Goal: Task Accomplishment & Management: Use online tool/utility

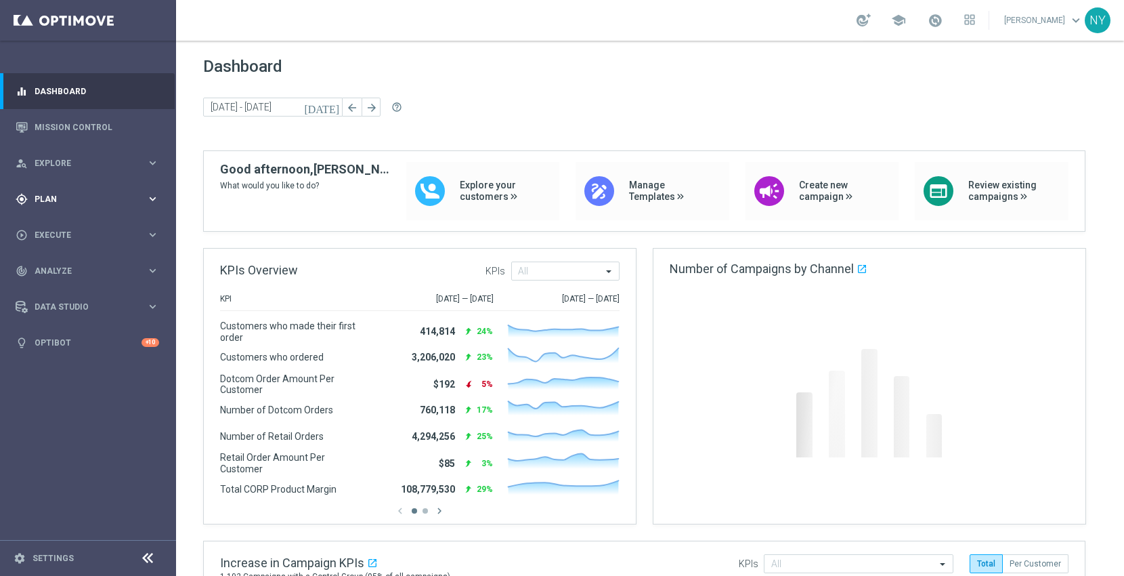
click at [41, 196] on span "Plan" at bounding box center [91, 199] width 112 height 8
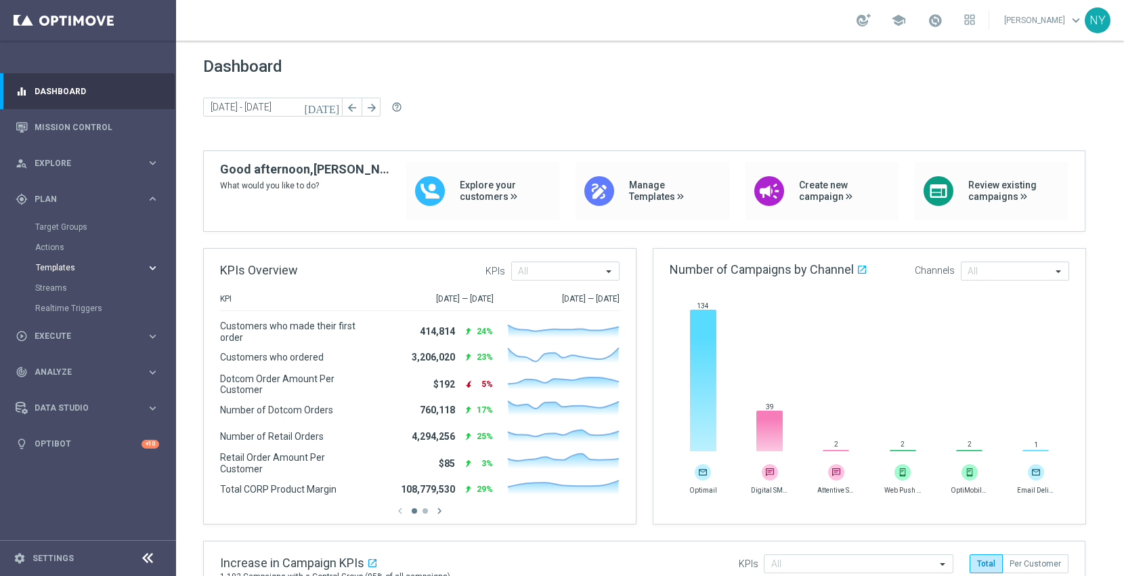
click at [68, 265] on span "Templates" at bounding box center [84, 267] width 97 height 8
click at [70, 287] on link "Optimail" at bounding box center [91, 287] width 99 height 11
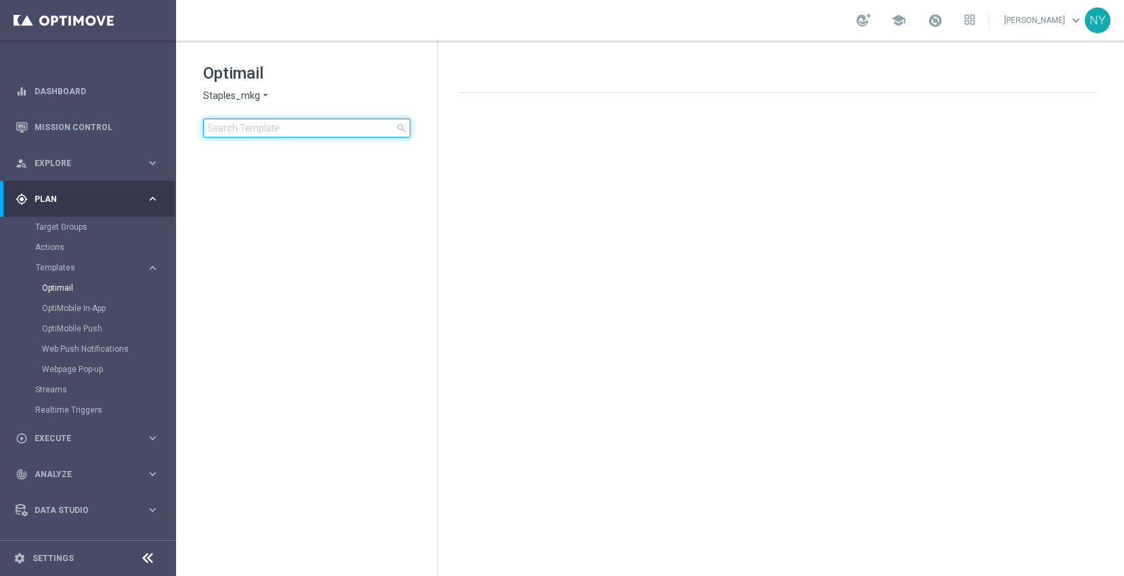
click at [270, 133] on input at bounding box center [306, 128] width 207 height 19
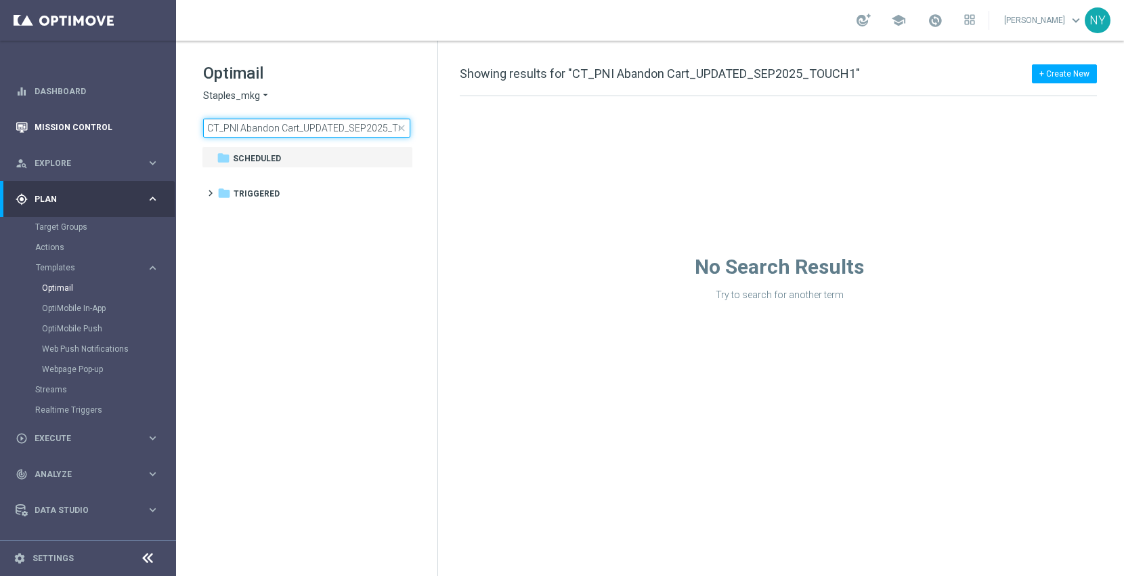
drag, startPoint x: 240, startPoint y: 126, endPoint x: 60, endPoint y: 131, distance: 180.2
click at [60, 131] on main "equalizer Dashboard Mission Control" at bounding box center [562, 288] width 1124 height 576
click at [300, 127] on input "CT_PNI Abandon Cart_UPDATED_SEP2025_TOUCH1" at bounding box center [306, 128] width 207 height 19
click at [301, 125] on input "CT_PNI Abandon Cart_UPDATED_SEP2025_TOUCH1" at bounding box center [306, 128] width 207 height 19
drag, startPoint x: 299, startPoint y: 127, endPoint x: 99, endPoint y: 127, distance: 200.5
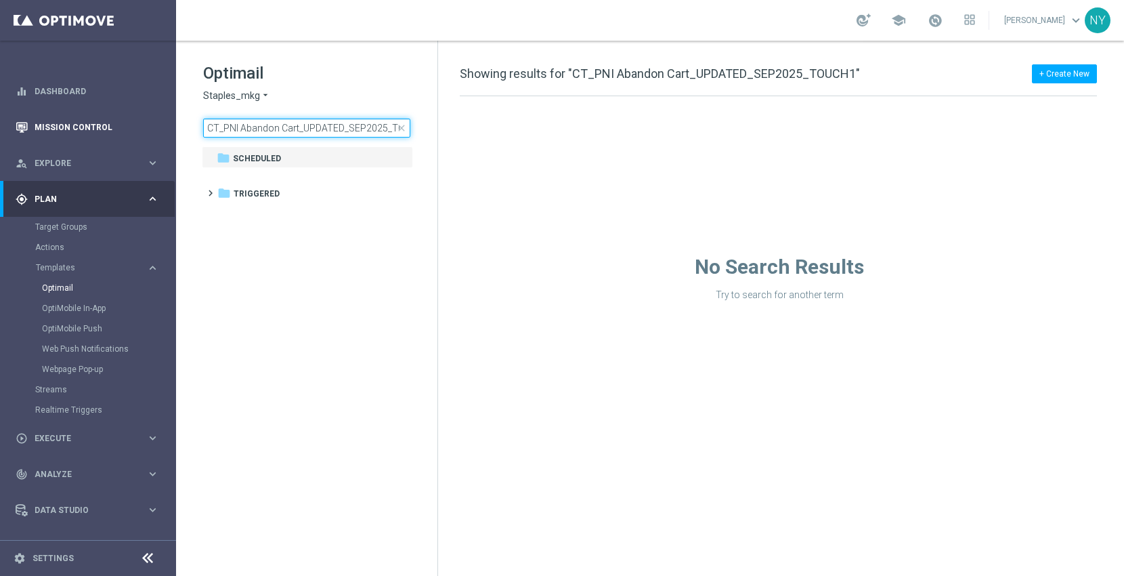
click at [99, 127] on main "equalizer Dashboard Mission Control" at bounding box center [562, 288] width 1124 height 576
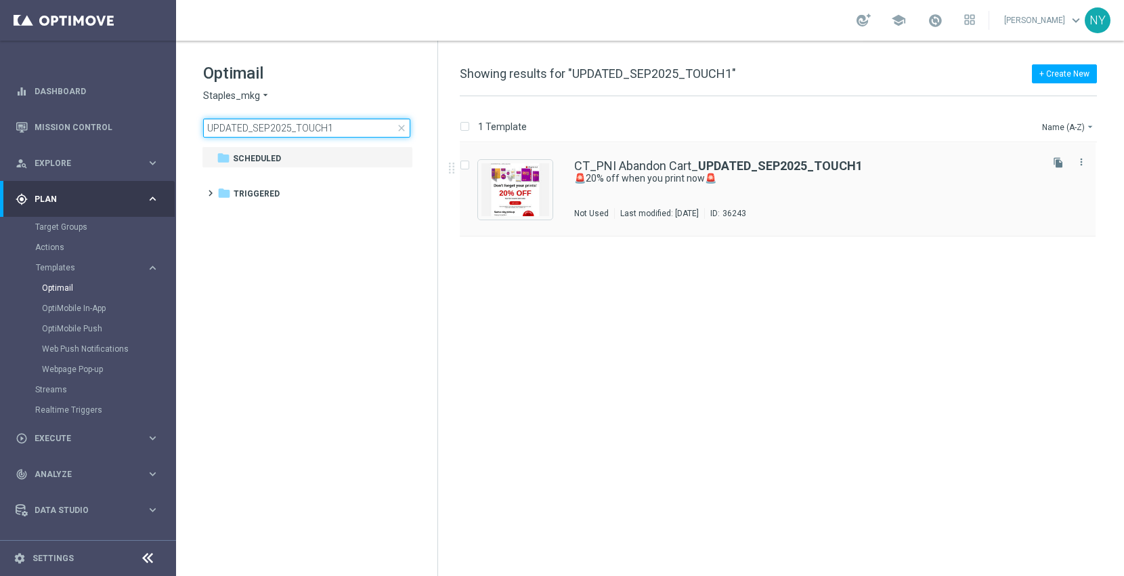
type input "UPDATED_SEP2025_TOUCH1"
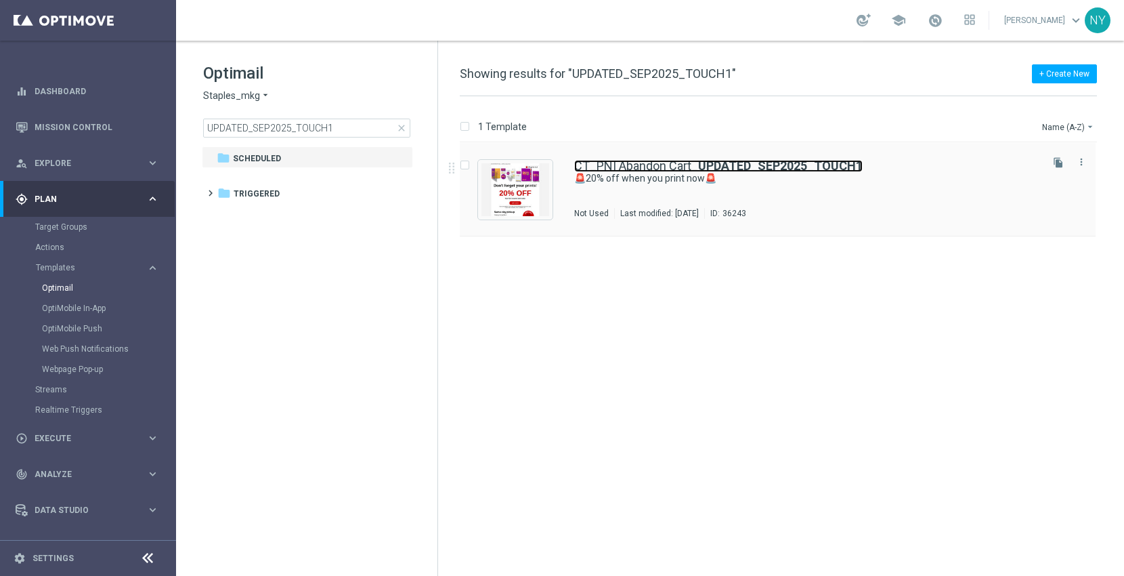
click at [672, 167] on link "CT_PNI Abandon Cart_ UPDATED_SEP2025_TOUCH1" at bounding box center [718, 166] width 288 height 12
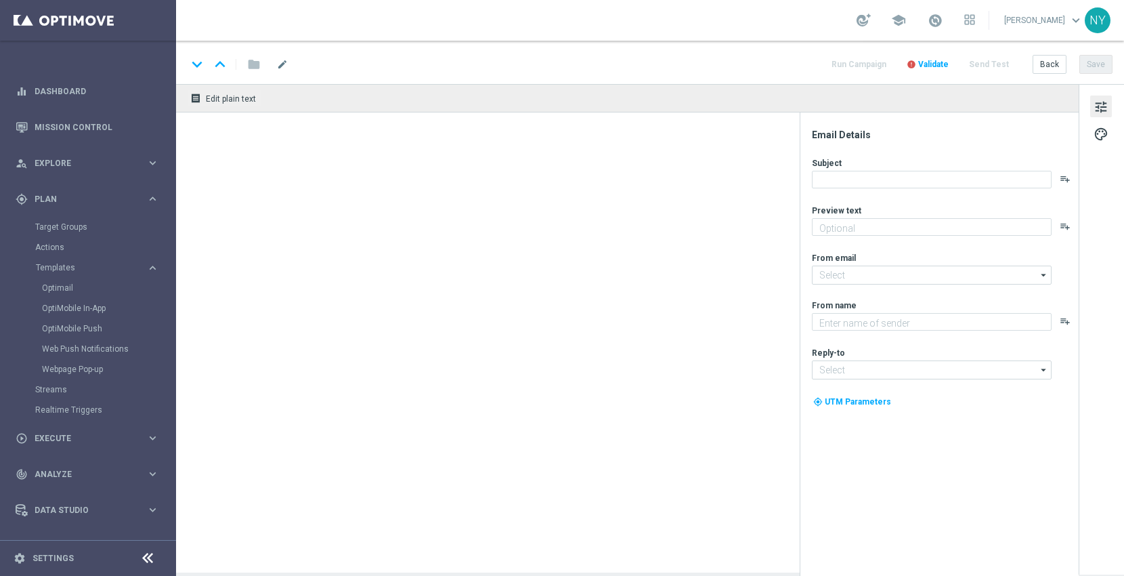
type textarea "Your prints are waiting."
type input "staples@connected.staples.com"
type textarea "Staples"
type input "PrintMarketingServices@Staples.com"
